Goal: Task Accomplishment & Management: Manage account settings

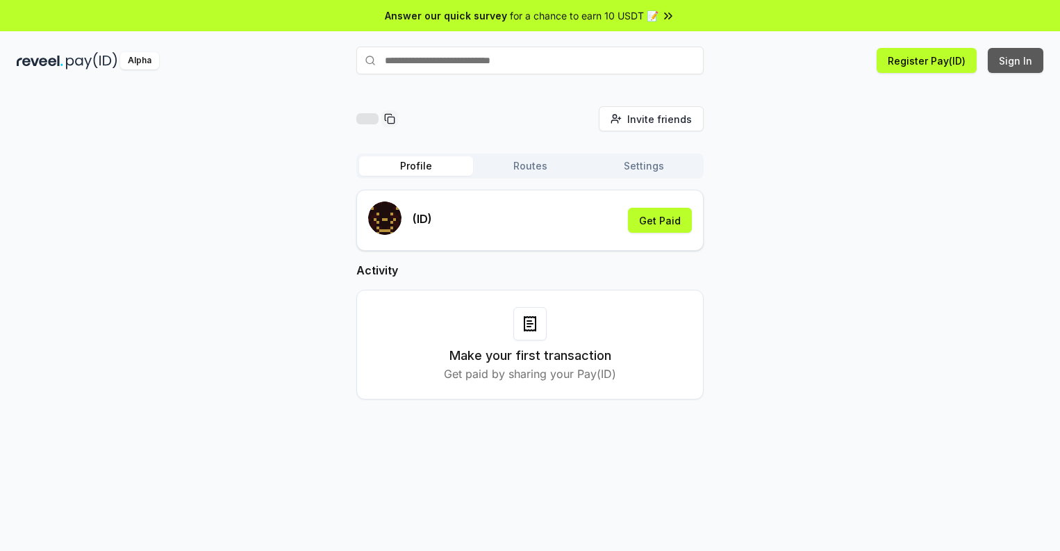
click at [1016, 60] on button "Sign In" at bounding box center [1015, 60] width 56 height 25
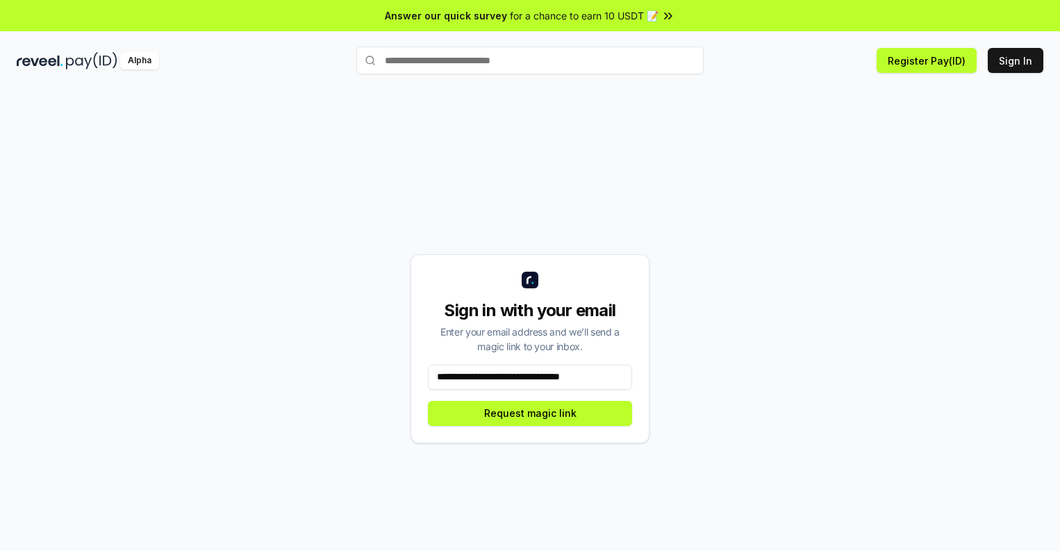
type input "**********"
click at [530, 412] on button "Request magic link" at bounding box center [530, 413] width 204 height 25
